Goal: Task Accomplishment & Management: Use online tool/utility

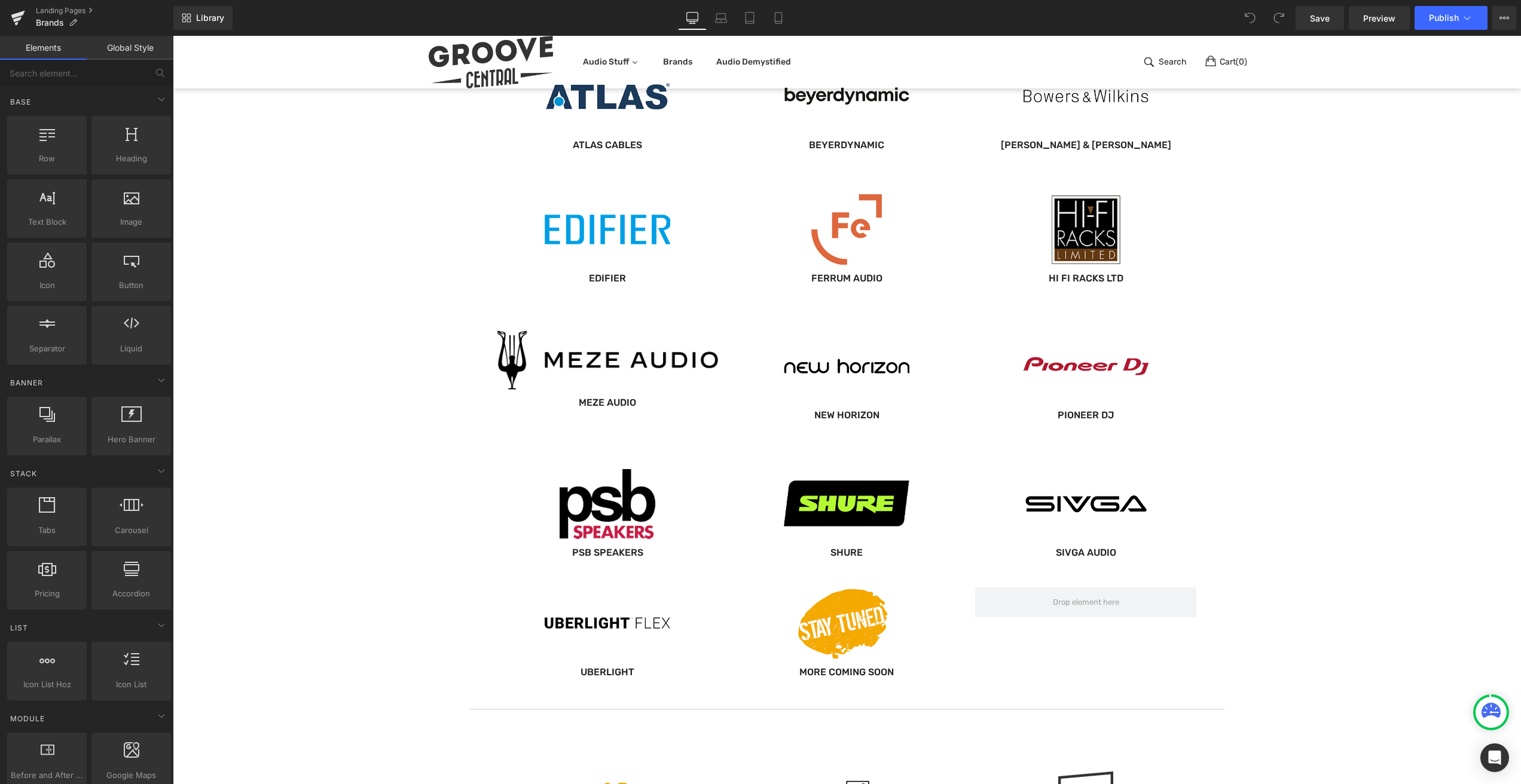
scroll to position [611, 0]
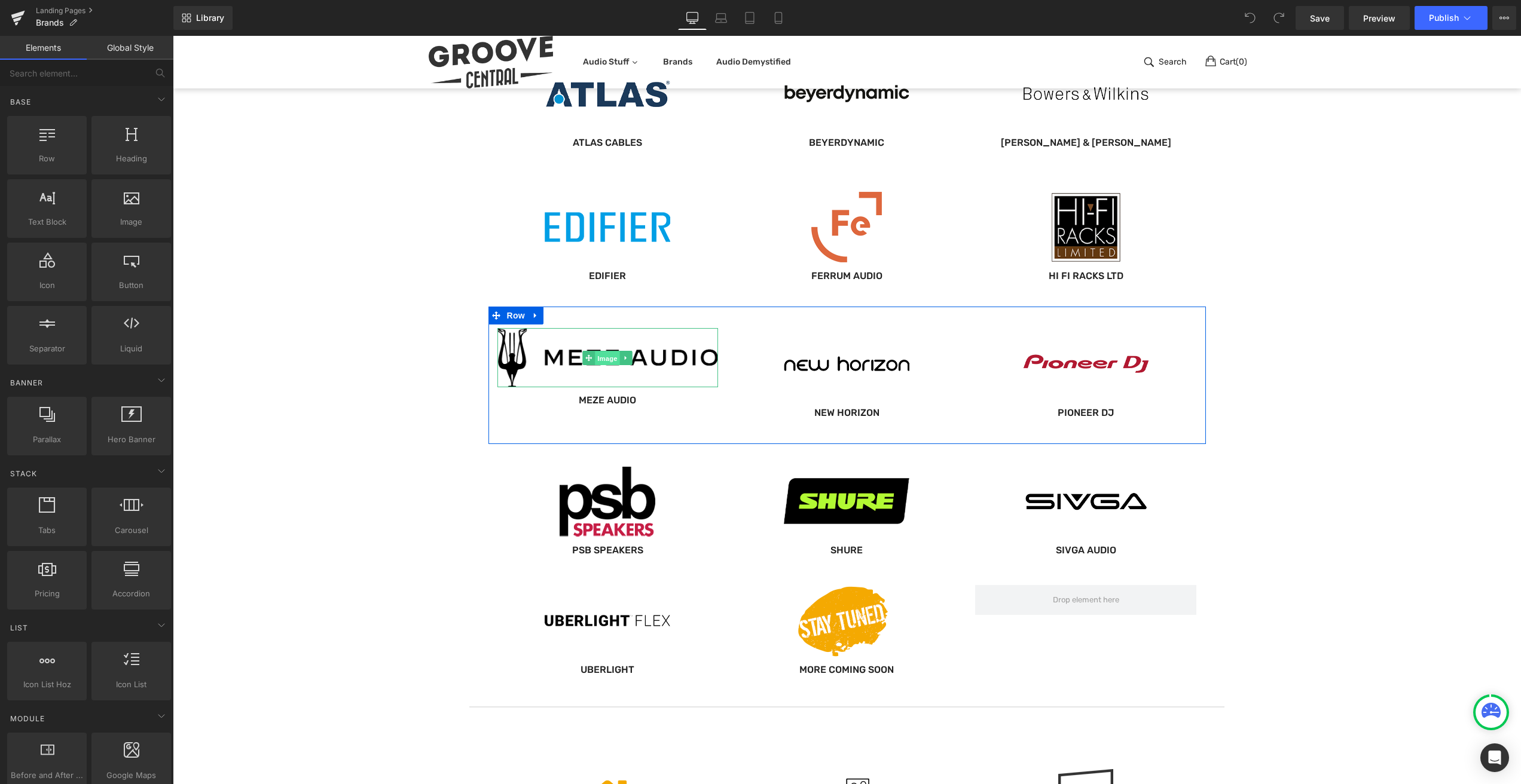
click at [604, 359] on span "Image" at bounding box center [608, 358] width 25 height 14
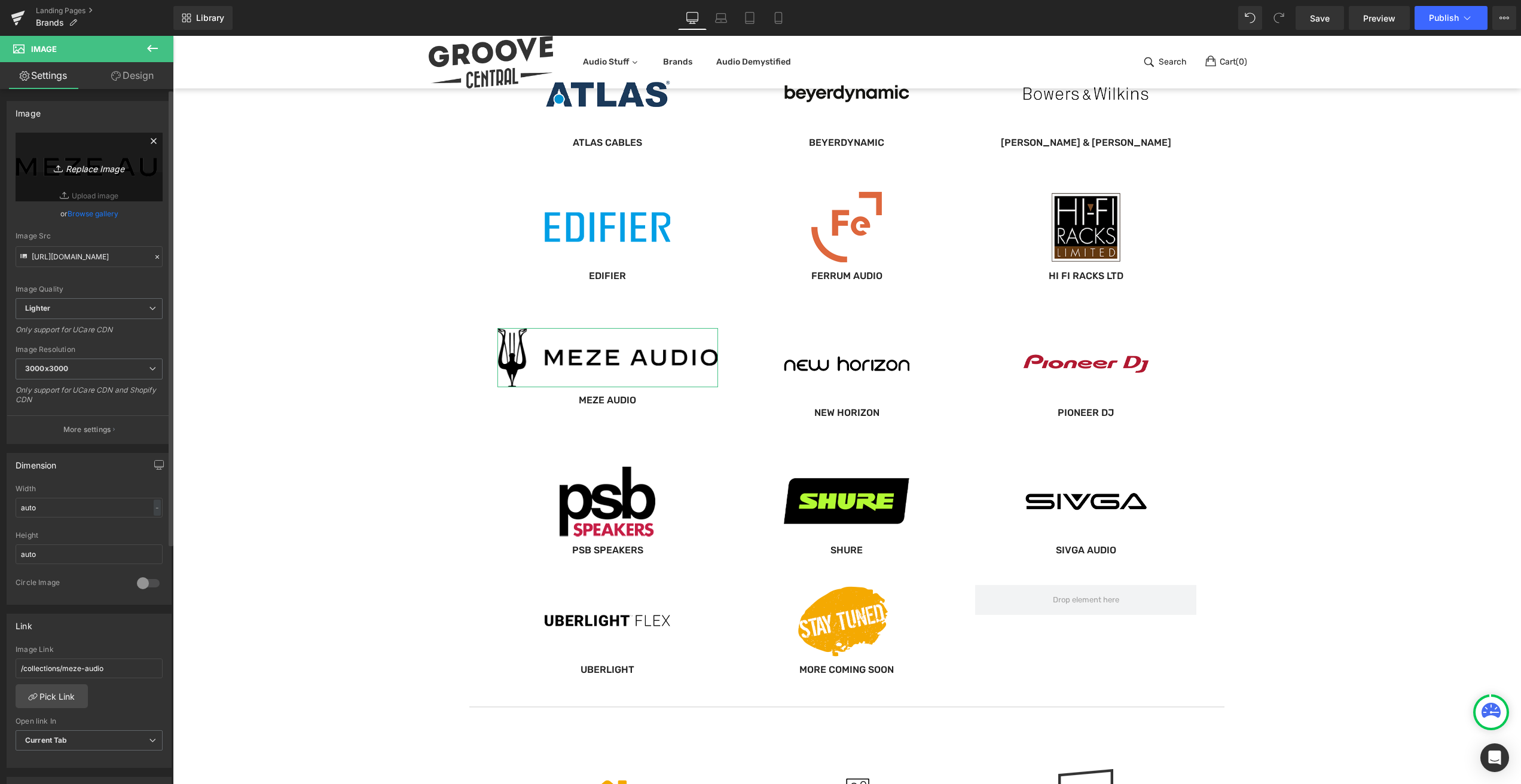
click at [88, 196] on link "Replace Image" at bounding box center [89, 167] width 148 height 69
type input "C:\fakepath\Meze-Audio-Brand-Logo.png"
type input "[URL][DOMAIN_NAME]"
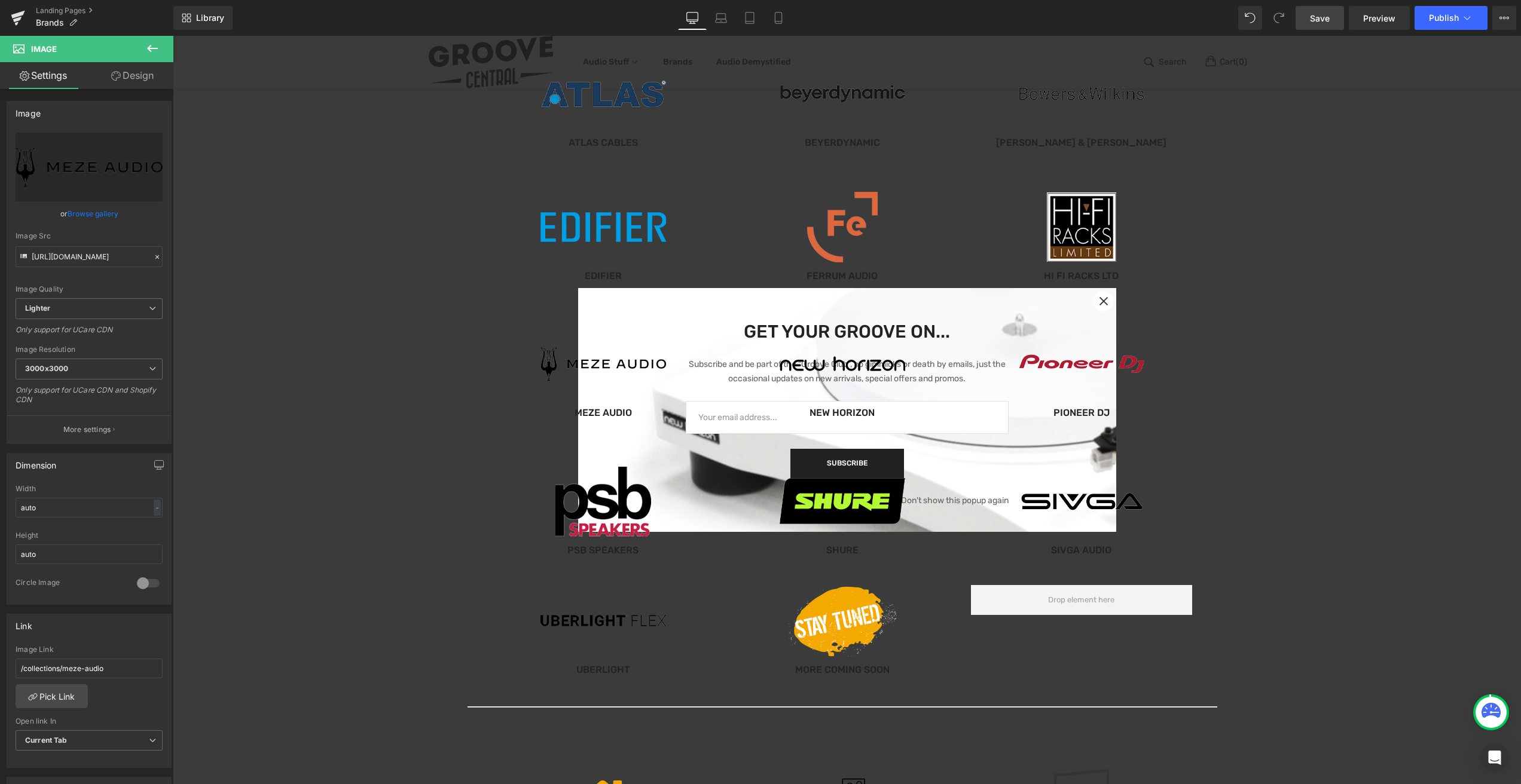
click at [1316, 13] on span "Save" at bounding box center [1320, 19] width 19 height 13
click at [1450, 17] on span "Publish" at bounding box center [1444, 18] width 30 height 9
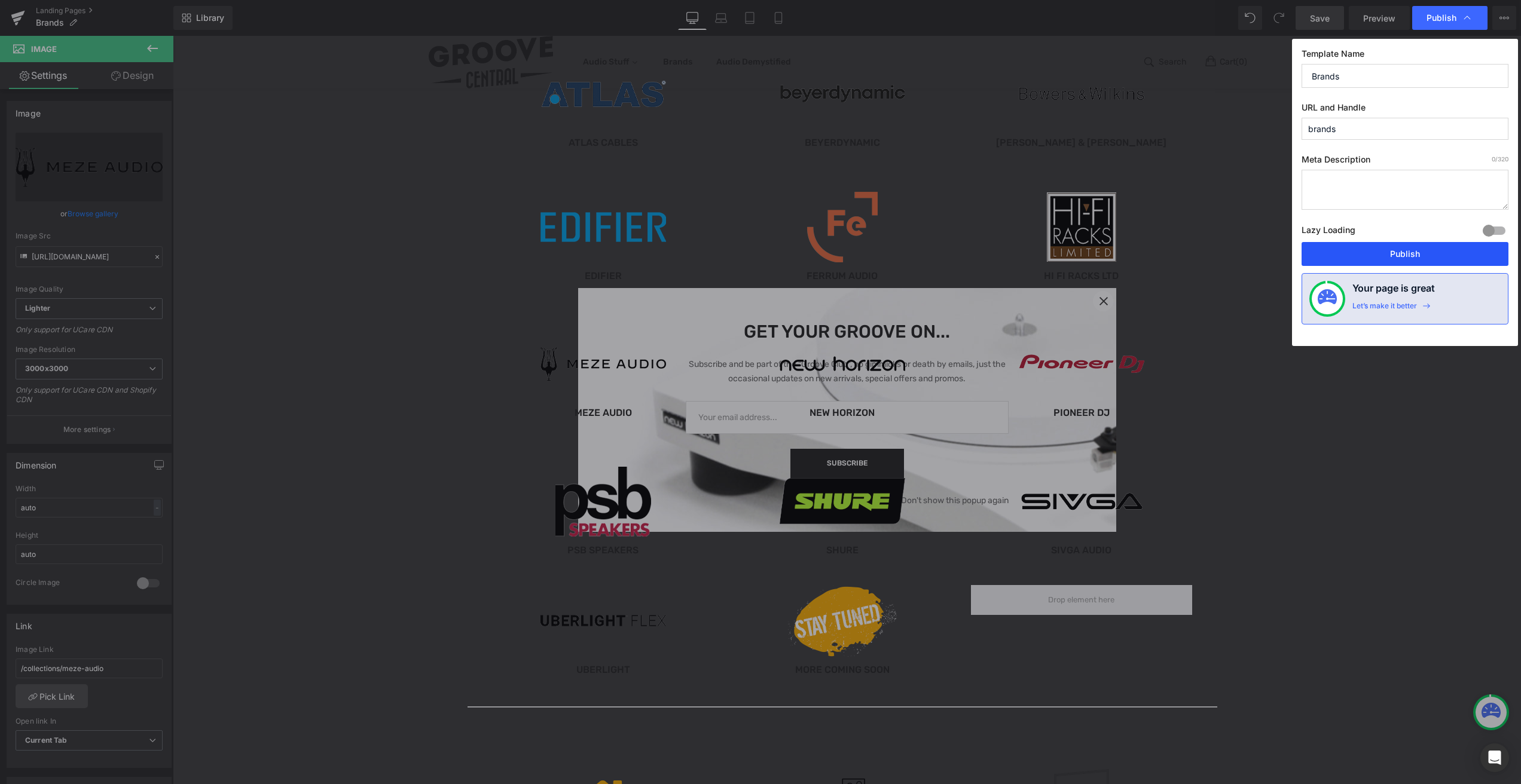
click at [1402, 246] on button "Publish" at bounding box center [1405, 254] width 207 height 24
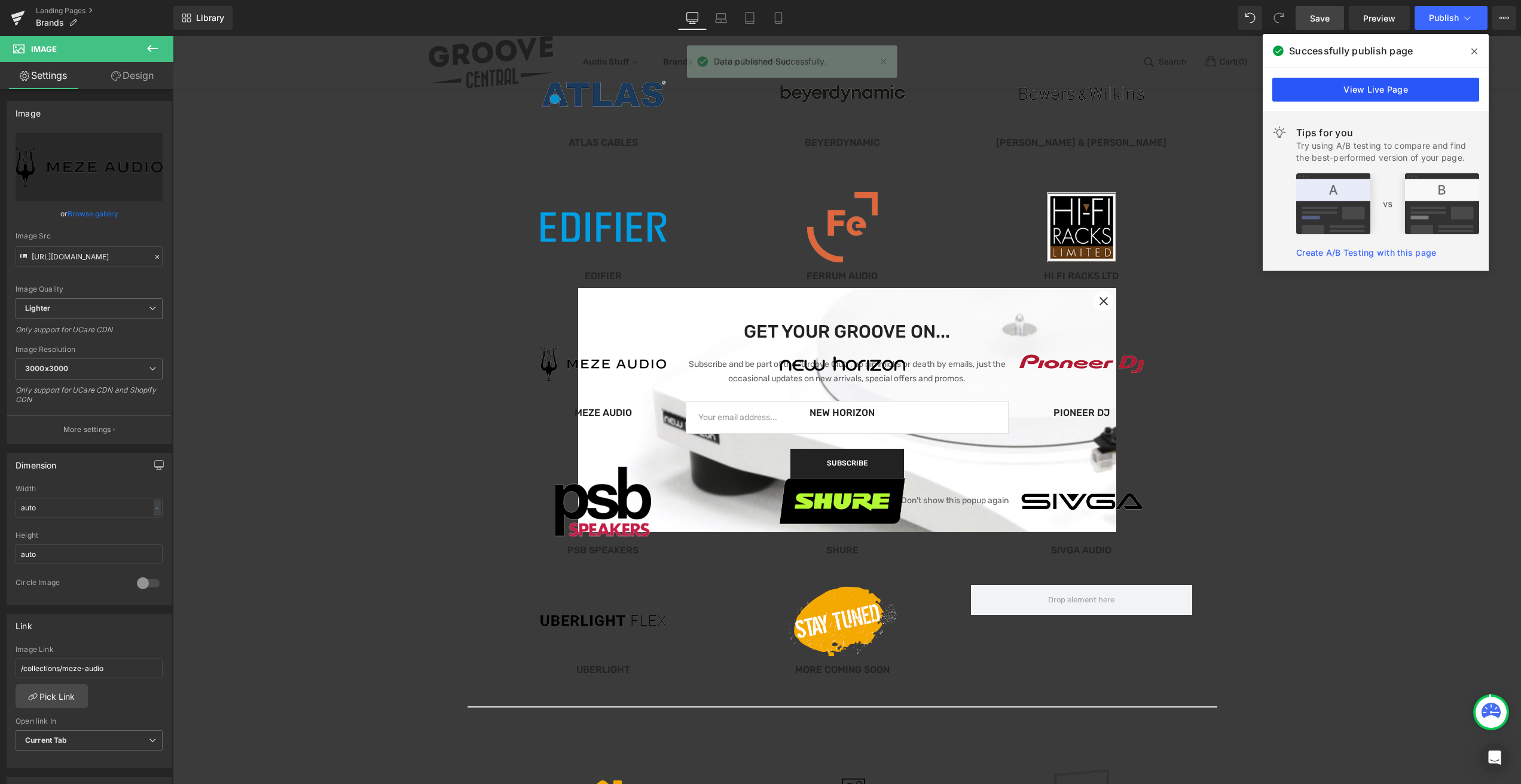
click at [1371, 84] on link "View Live Page" at bounding box center [1375, 90] width 207 height 24
